Goal: Check status

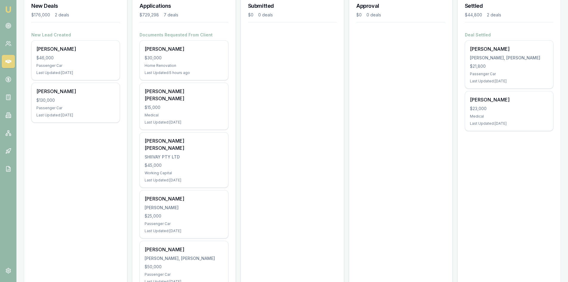
scroll to position [87, 0]
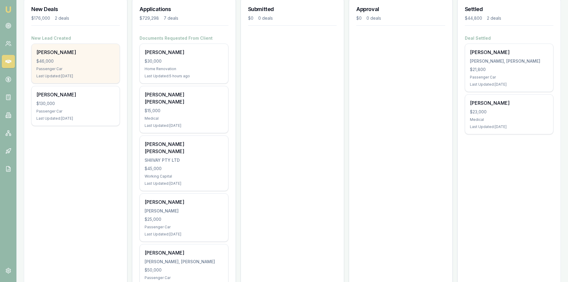
click at [69, 58] on div "$46,000" at bounding box center [75, 61] width 78 height 6
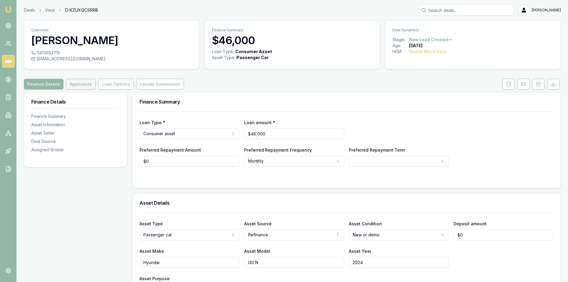
click at [78, 85] on button "Applicants" at bounding box center [81, 84] width 30 height 11
